Goal: Task Accomplishment & Management: Manage account settings

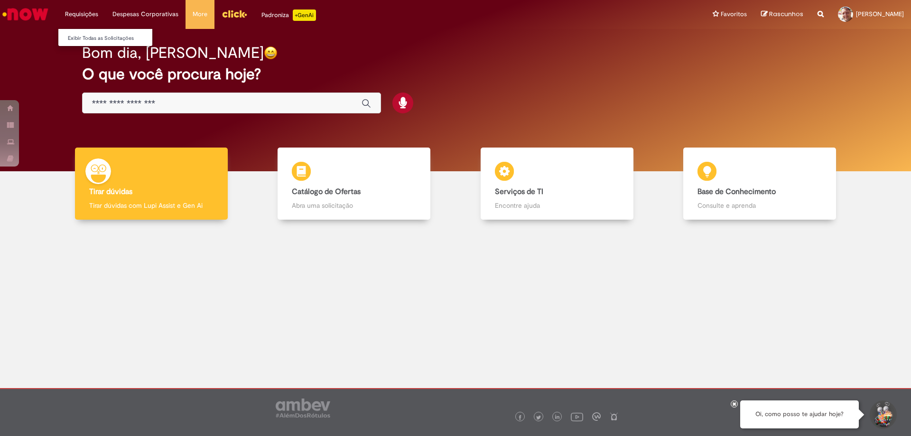
click at [83, 10] on li "Requisições Exibir Todas as Solicitações" at bounding box center [81, 14] width 47 height 28
click at [95, 37] on link "Exibir Todas as Solicitações" at bounding box center [110, 38] width 104 height 10
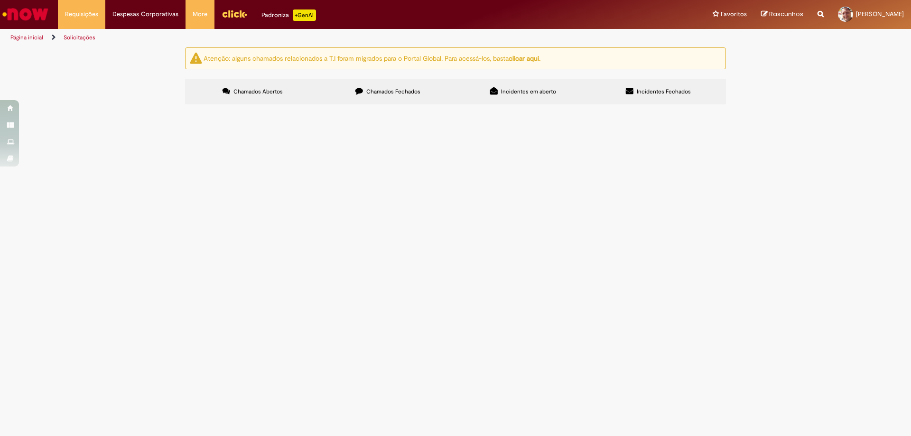
click at [0, 0] on button at bounding box center [0, 0] width 0 height 0
click at [534, 56] on u "clicar aqui." at bounding box center [525, 58] width 32 height 9
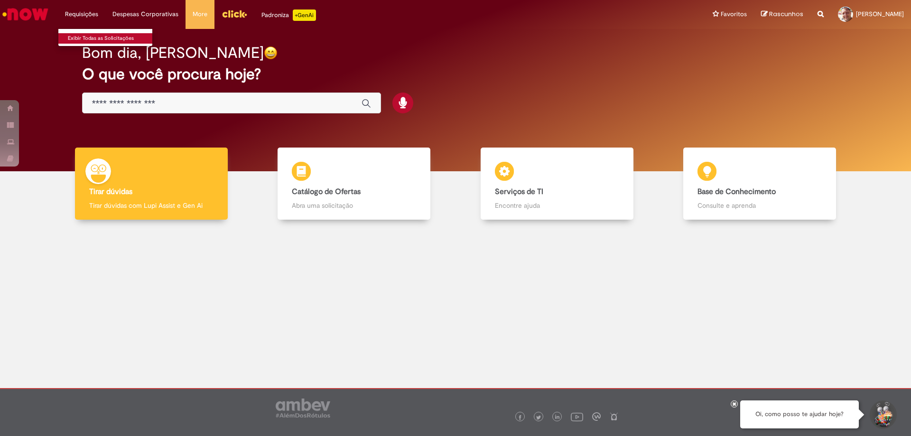
click at [91, 37] on link "Exibir Todas as Solicitações" at bounding box center [110, 38] width 104 height 10
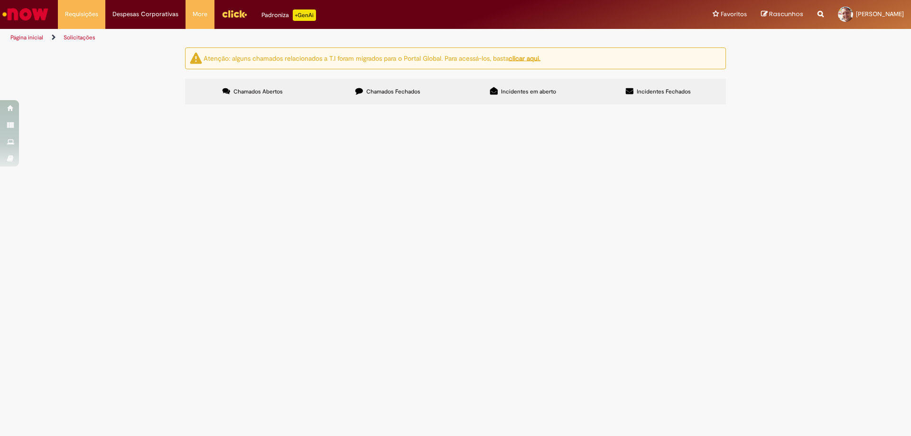
click at [532, 59] on u "clicar aqui." at bounding box center [525, 58] width 32 height 9
click at [83, 37] on link "Solicitações" at bounding box center [80, 38] width 32 height 8
click at [0, 0] on input "Pesquisar" at bounding box center [0, 0] width 0 height 0
type input "**********"
click at [0, 0] on button "Pesquisar" at bounding box center [0, 0] width 0 height 0
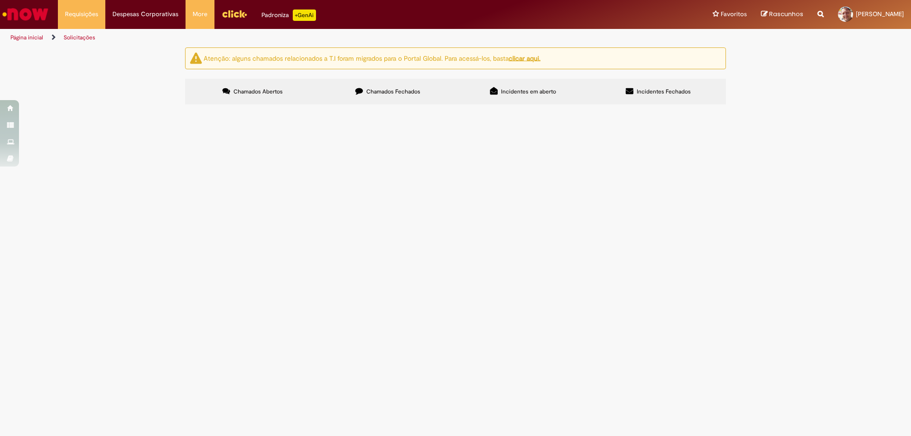
click at [0, 0] on link at bounding box center [0, 0] width 0 height 0
click at [0, 0] on button at bounding box center [0, 0] width 0 height 0
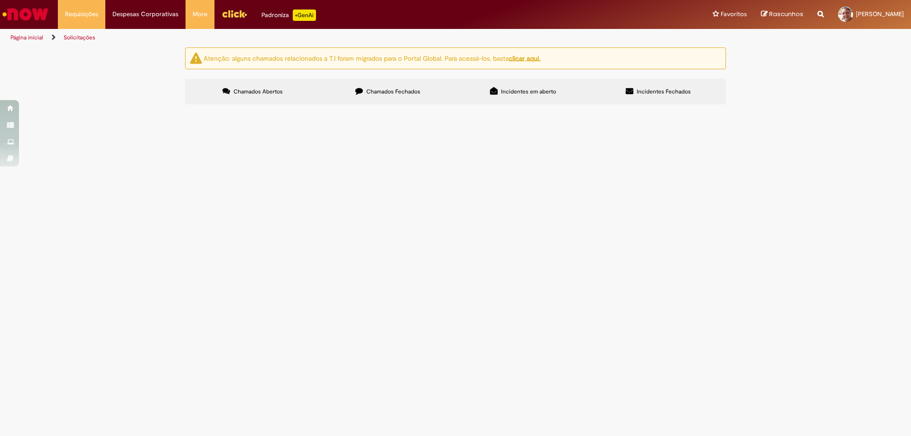
click at [0, 0] on icon at bounding box center [0, 0] width 0 height 0
click at [0, 0] on input "Pesquisar" at bounding box center [0, 0] width 0 height 0
click at [150, 37] on link "Minhas Despesas" at bounding box center [169, 38] width 127 height 10
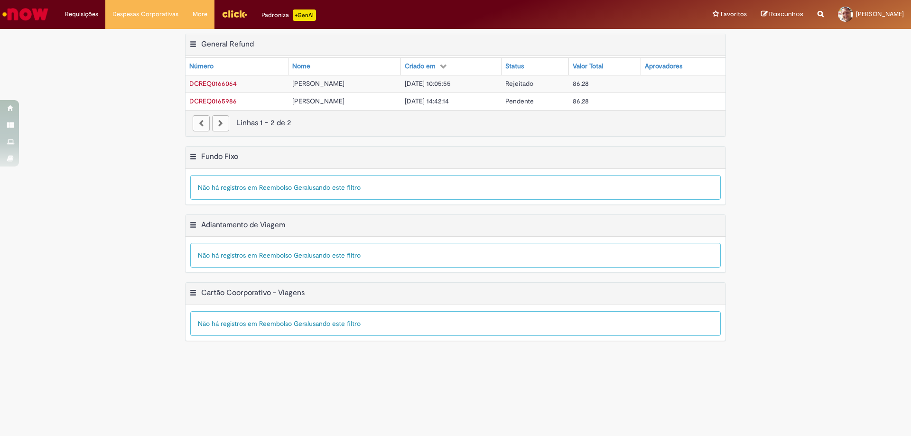
click at [209, 102] on span "DCREQ0165986" at bounding box center [212, 101] width 47 height 9
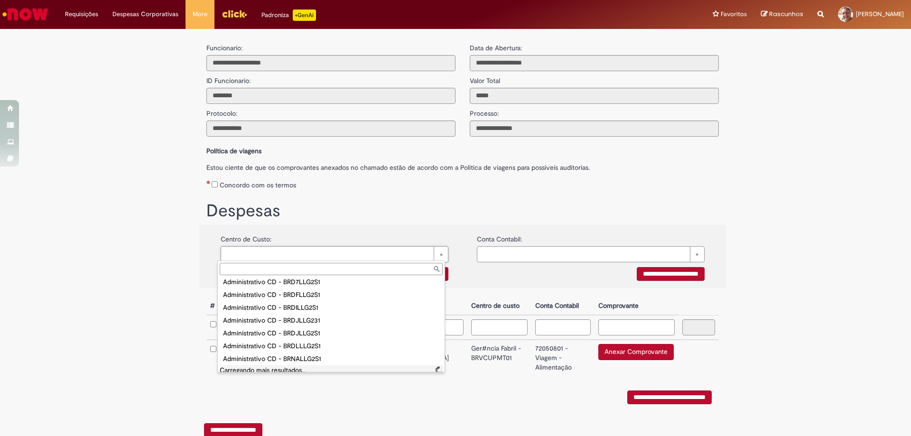
scroll to position [3763, 0]
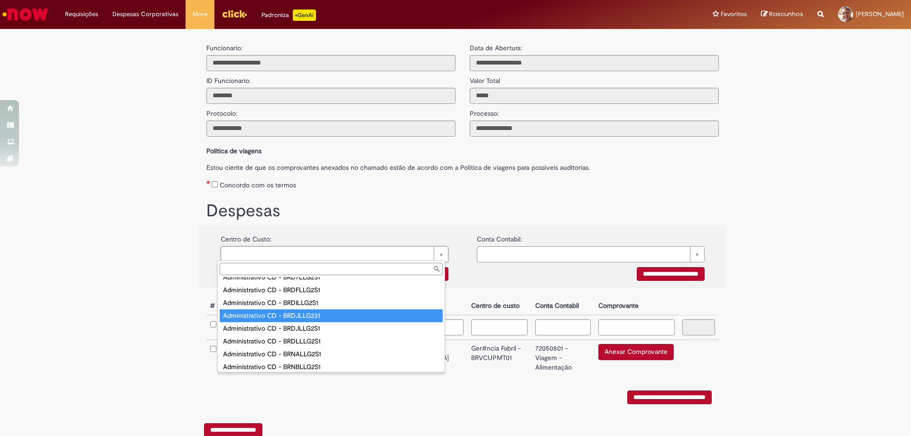
click at [240, 267] on input "text" at bounding box center [331, 269] width 223 height 12
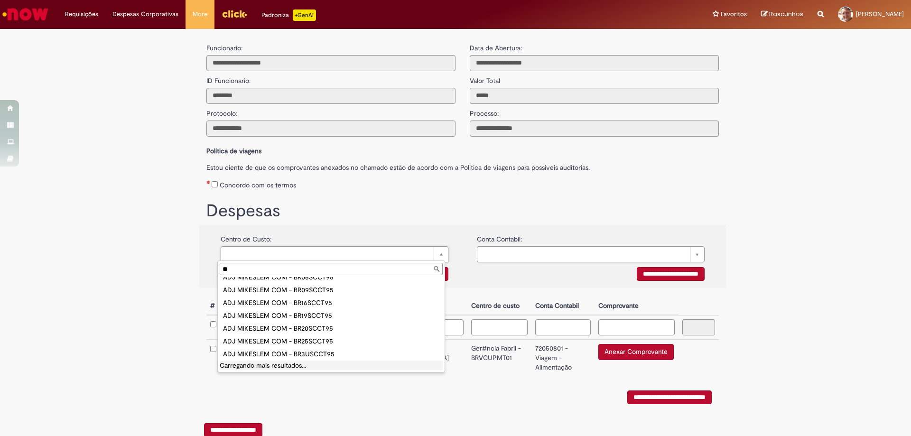
scroll to position [0, 0]
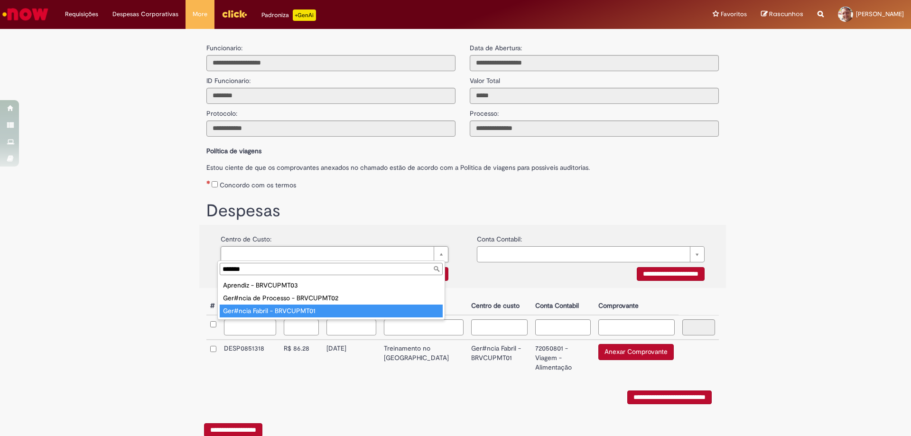
type input "*******"
type input "**********"
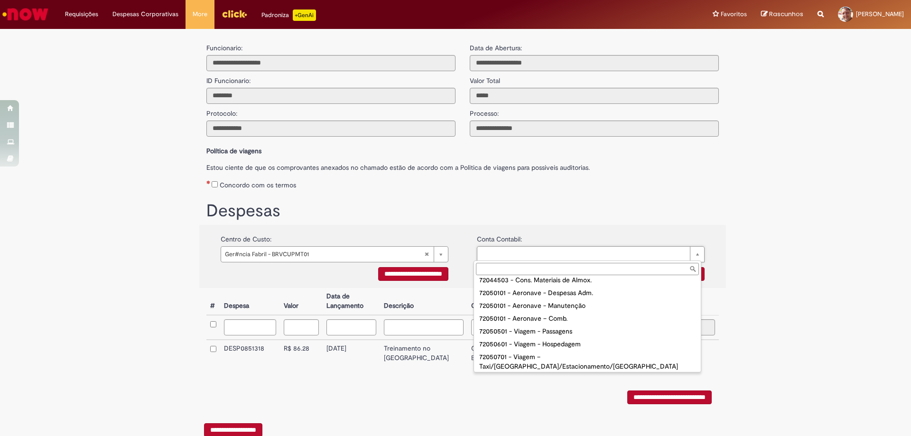
scroll to position [306, 0]
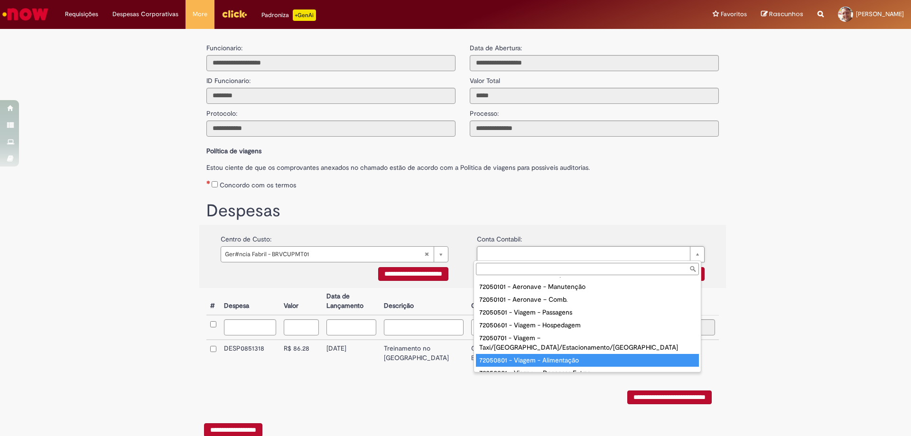
type input "**********"
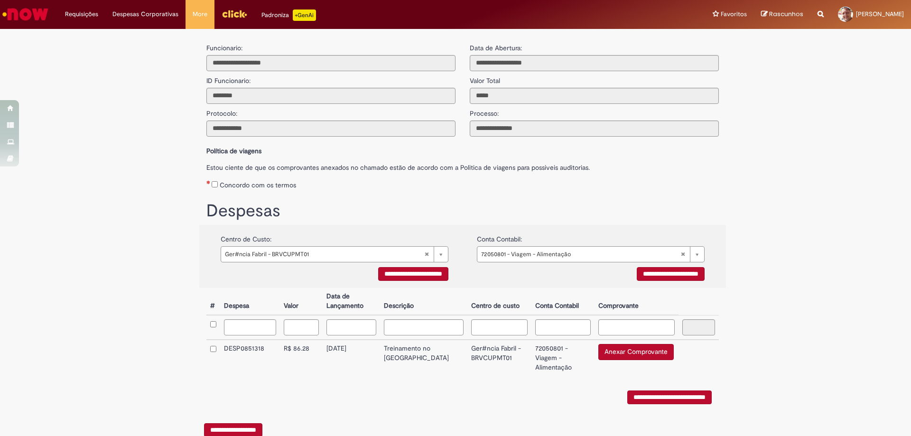
scroll to position [0, 0]
click at [631, 391] on input "**********" at bounding box center [669, 398] width 84 height 14
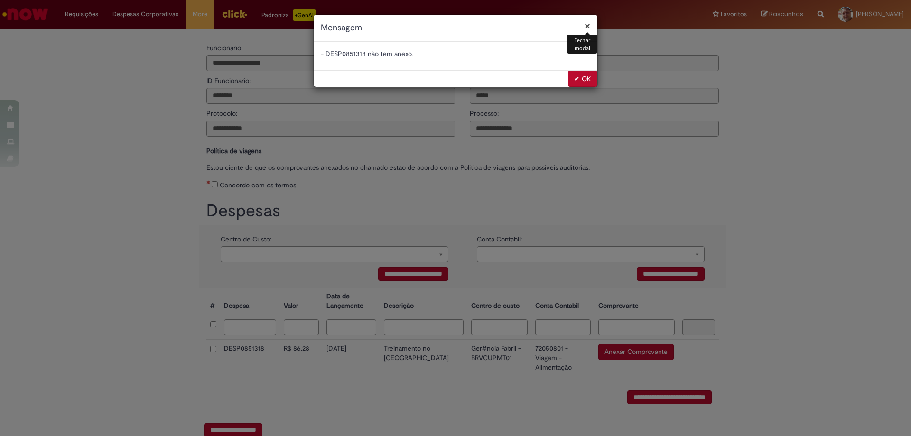
click at [590, 25] on div "× Fechar modal Mensagem" at bounding box center [456, 28] width 284 height 27
click at [591, 83] on button "✔ OK" at bounding box center [582, 79] width 29 height 16
